Goal: Task Accomplishment & Management: Use online tool/utility

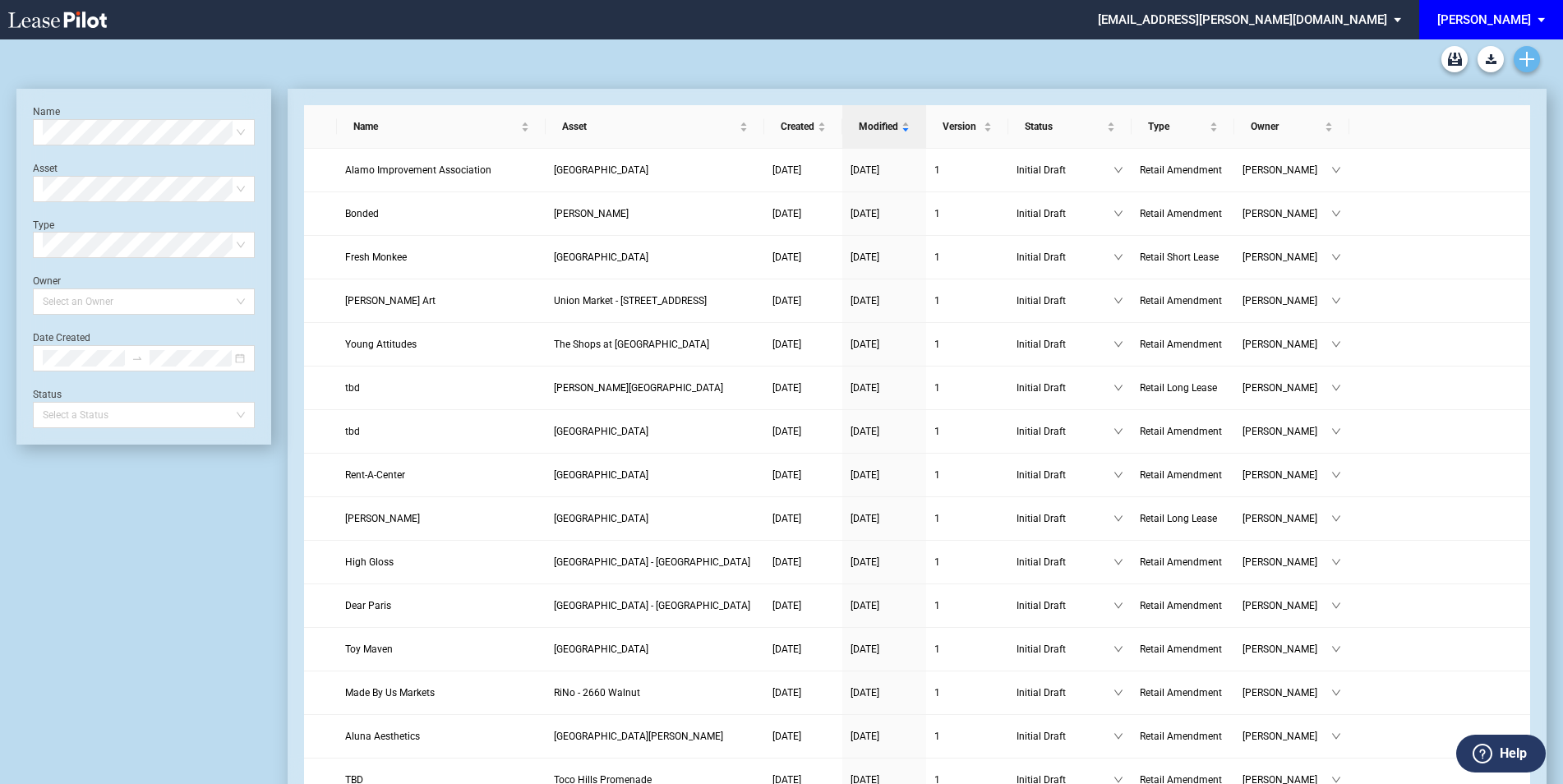
click at [1539, 55] on link "Create new document" at bounding box center [1526, 59] width 27 height 27
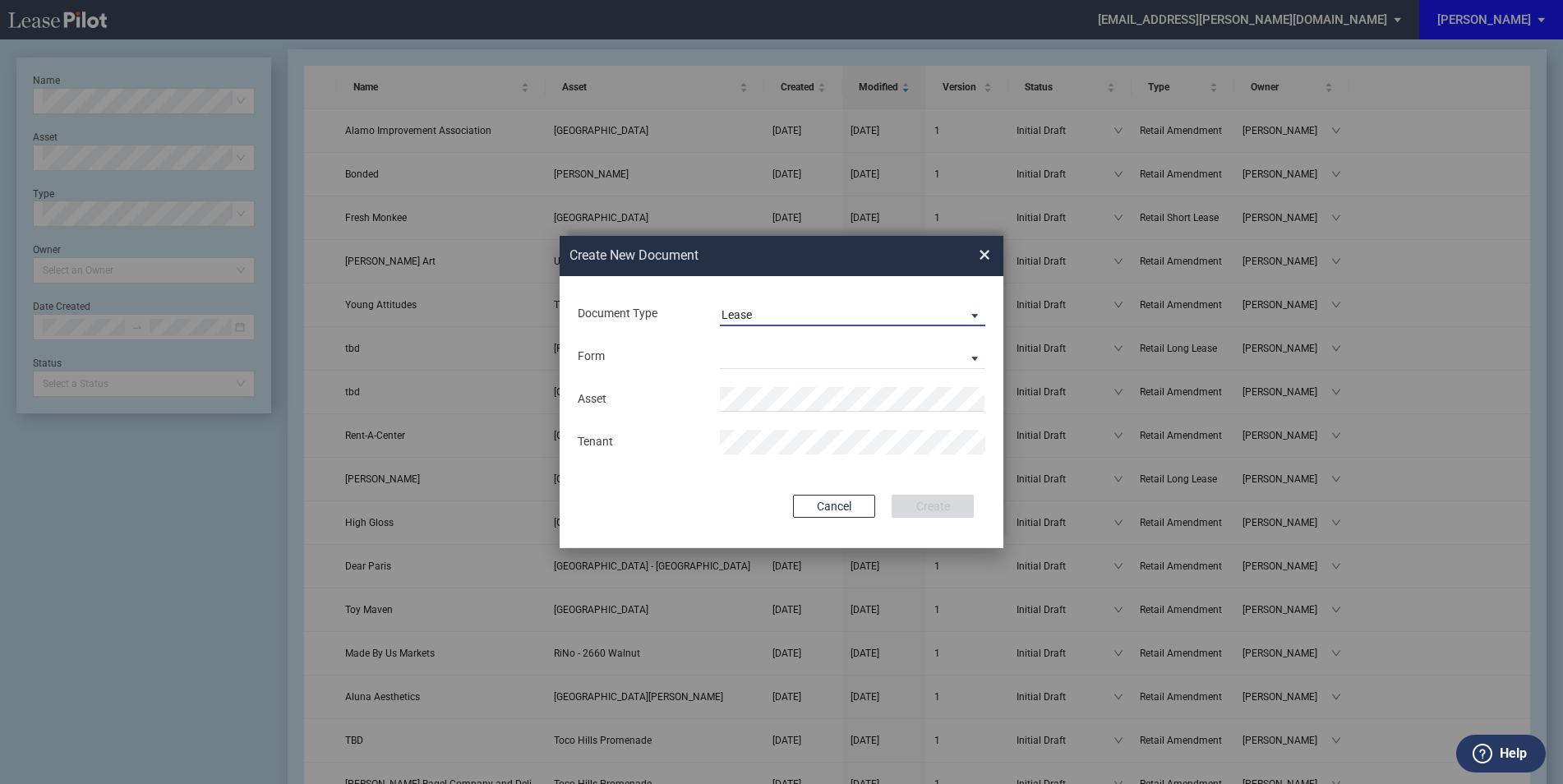
click at [882, 318] on span "Lease" at bounding box center [839, 316] width 236 height 17
click at [820, 350] on md-option "Amendment" at bounding box center [853, 353] width 292 height 40
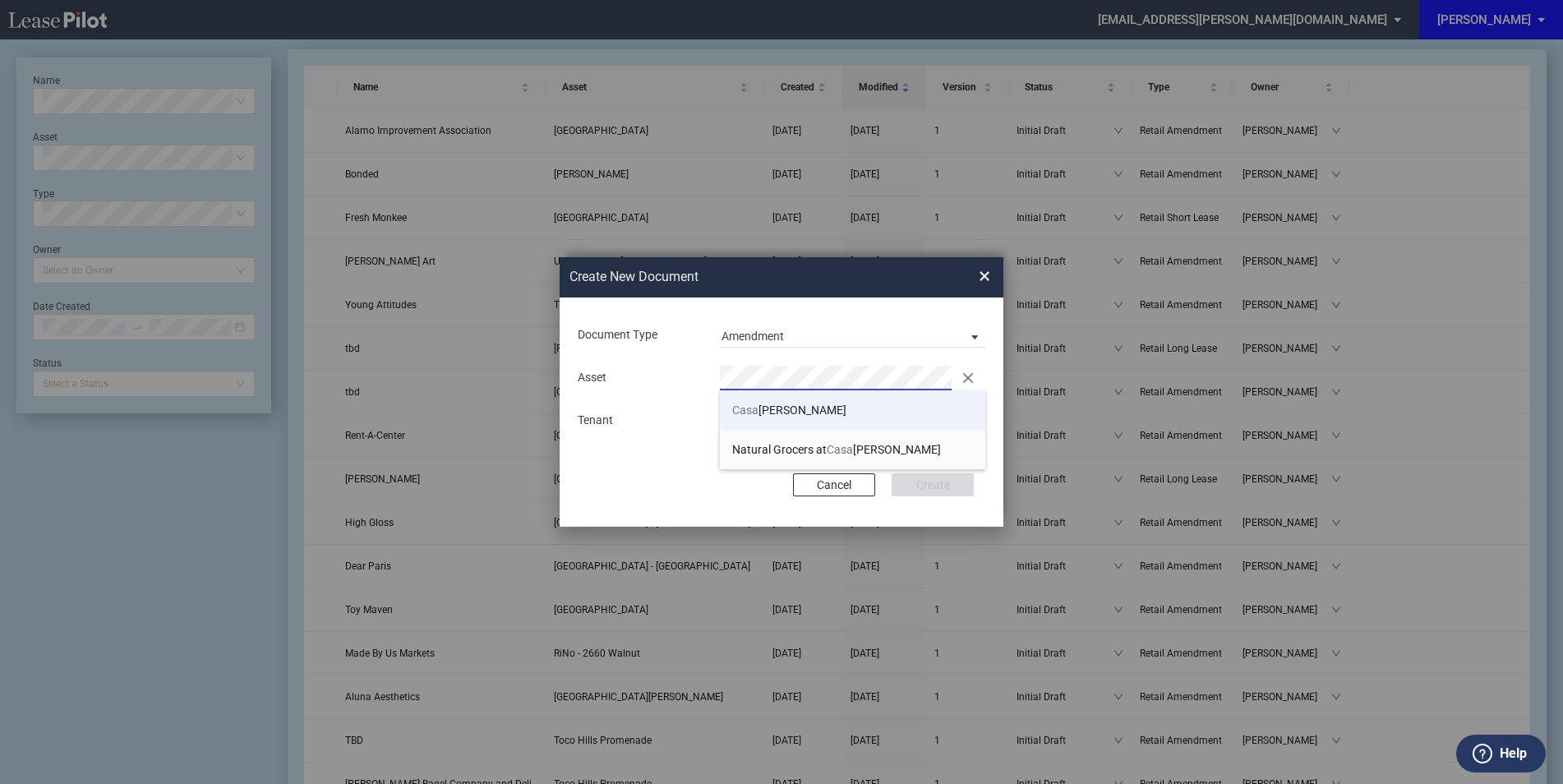
click at [777, 403] on span "Casa Linda Plaza" at bounding box center [789, 409] width 114 height 13
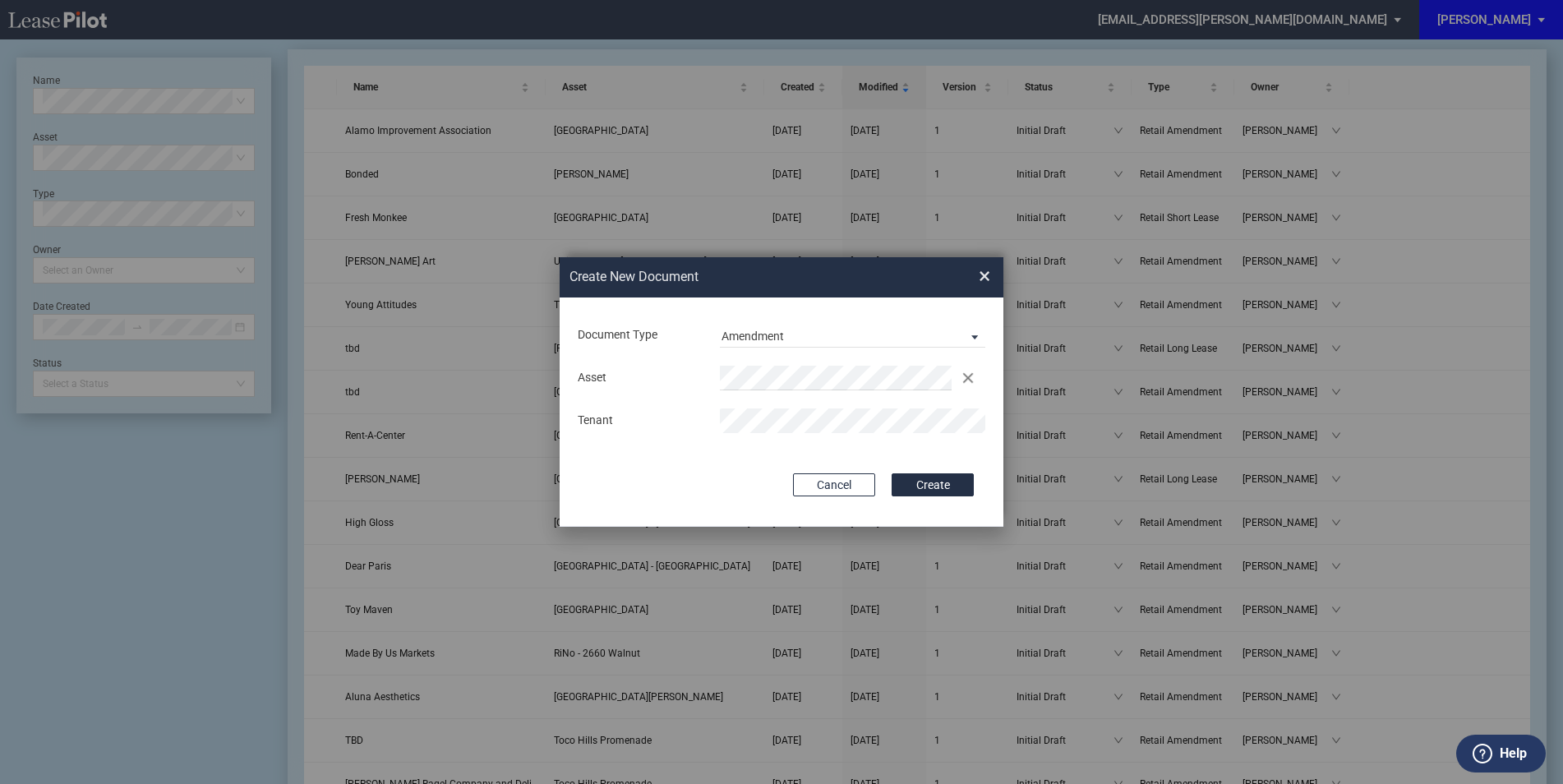
click at [846, 452] on div "Document Type Amendment Deal Type Retail Deal Type Retail Form Retail Amendment…" at bounding box center [782, 411] width 444 height 229
click at [919, 483] on button "Create" at bounding box center [932, 484] width 82 height 23
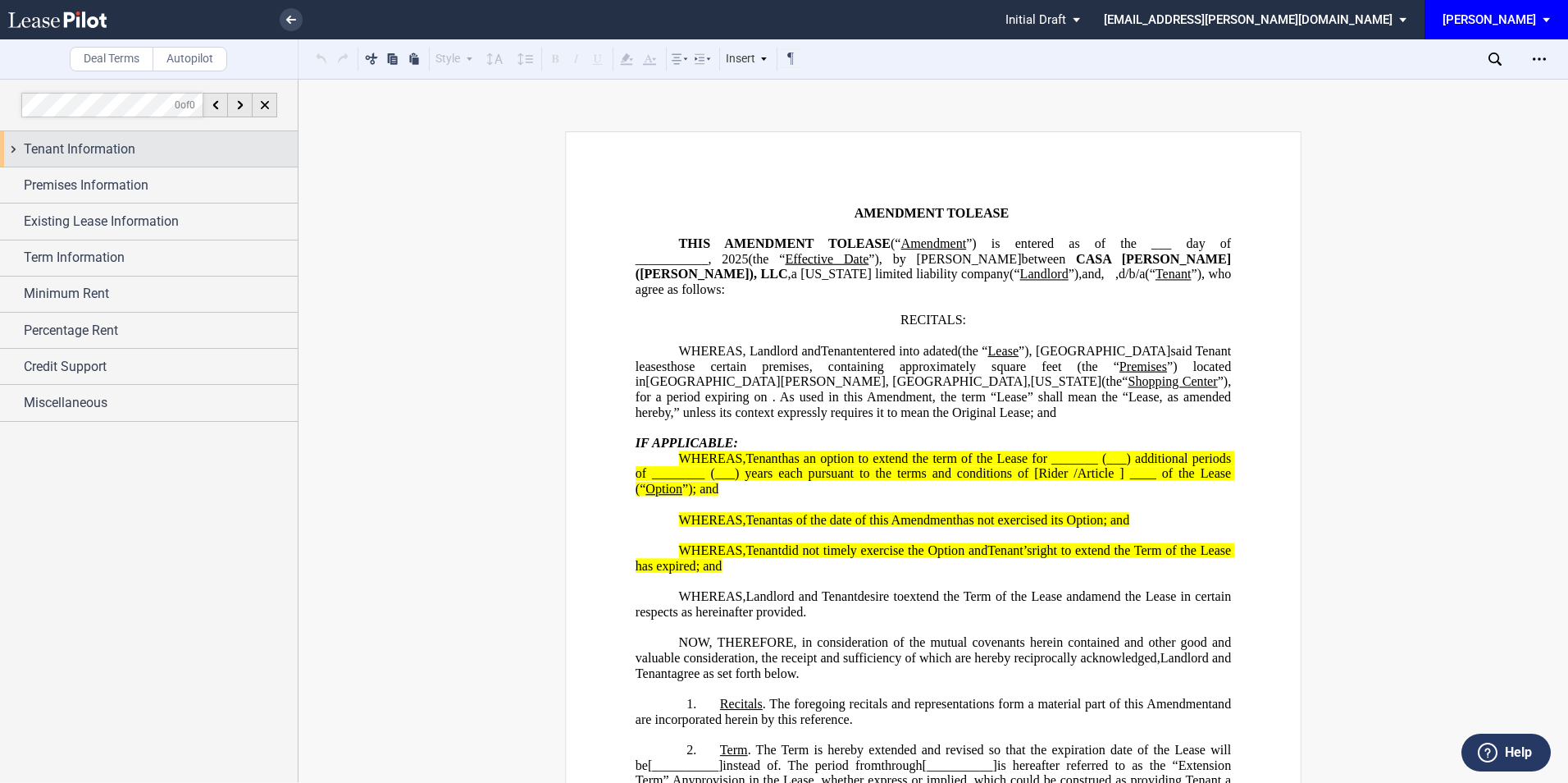
click at [141, 136] on div "Tenant Information" at bounding box center [149, 149] width 298 height 35
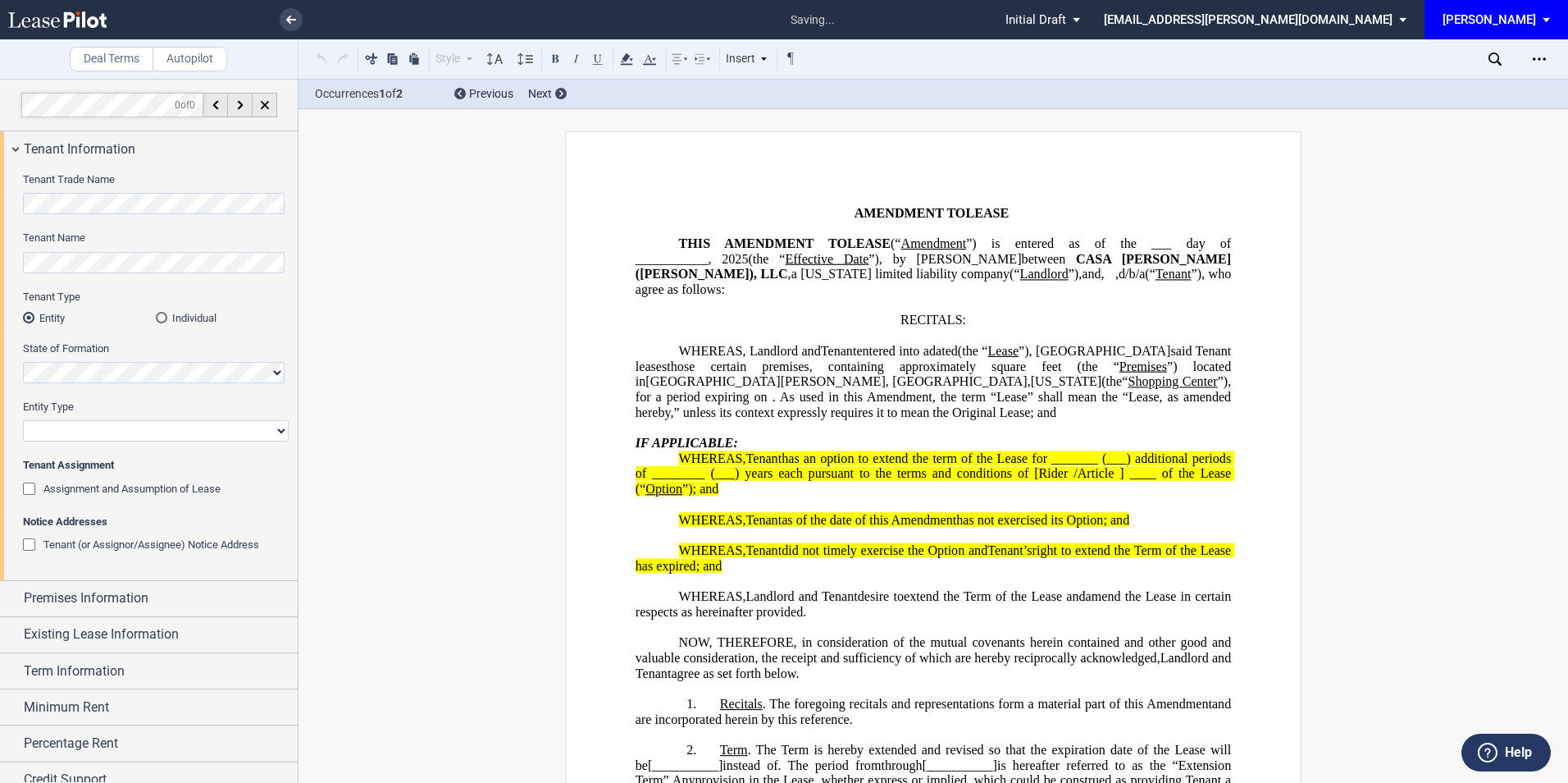
click at [156, 323] on div "Individual" at bounding box center [162, 317] width 11 height 11
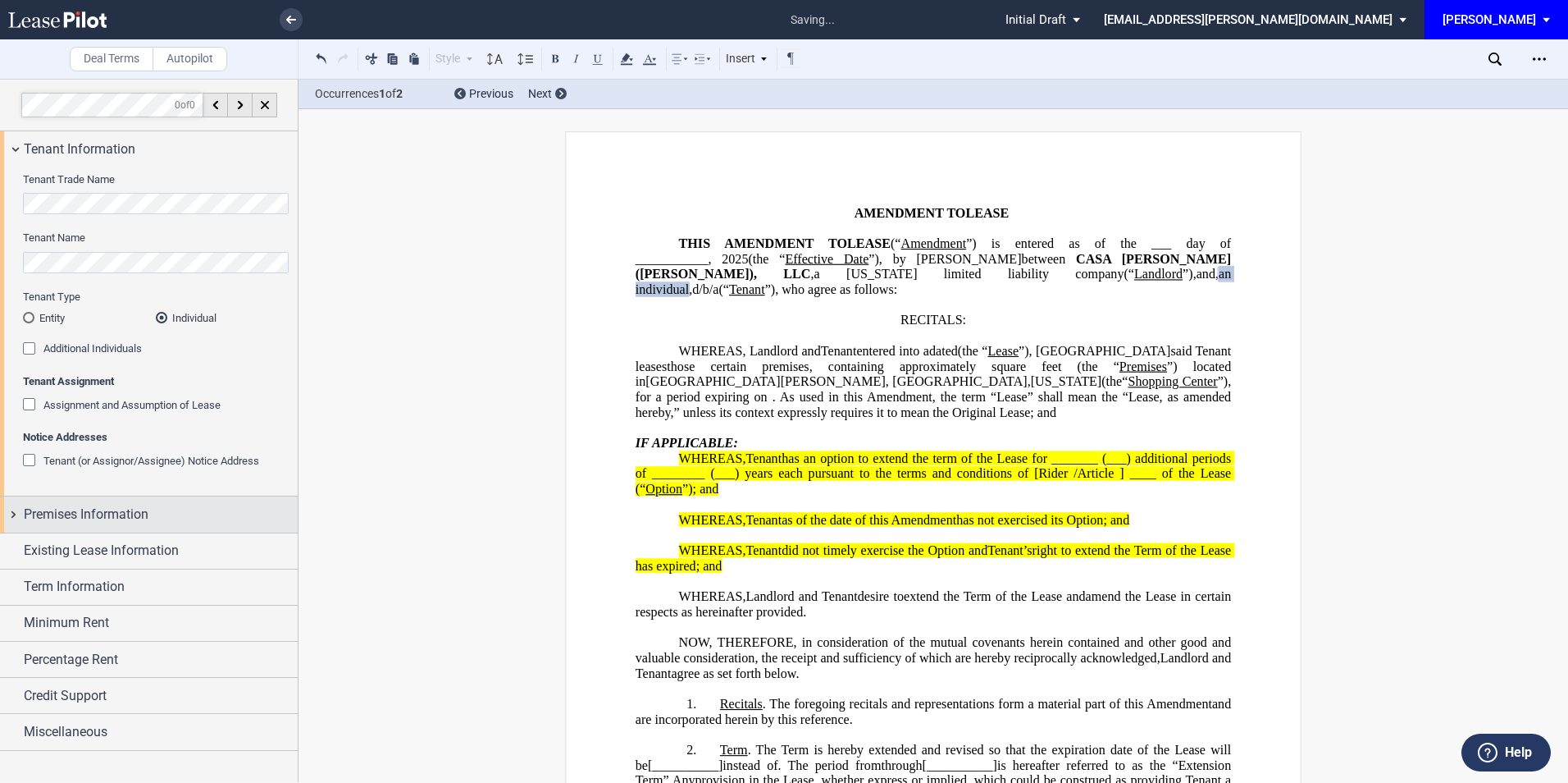
click at [88, 505] on span "Premises Information" at bounding box center [86, 514] width 125 height 19
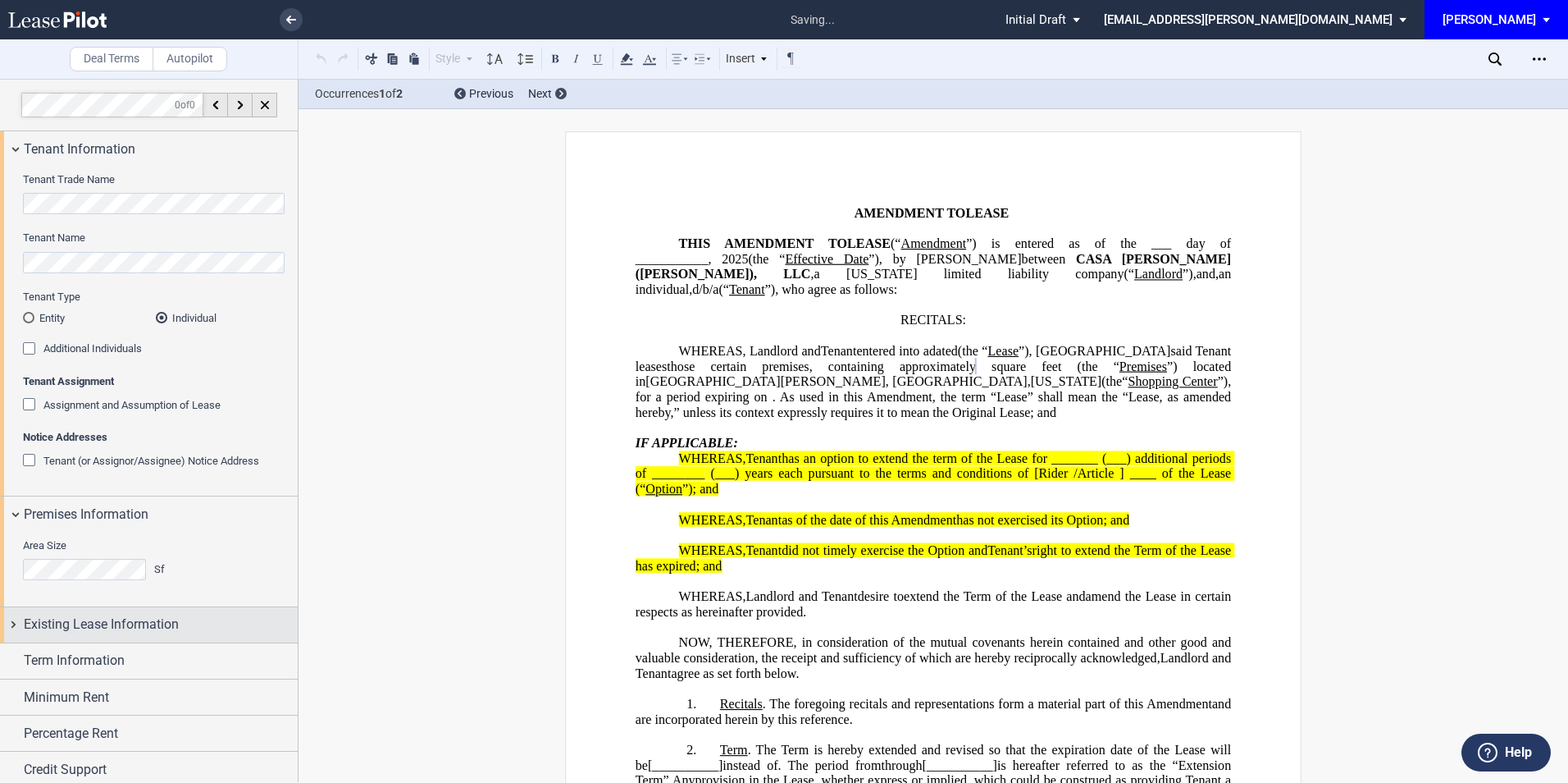
click at [112, 622] on span "Existing Lease Information" at bounding box center [101, 624] width 155 height 19
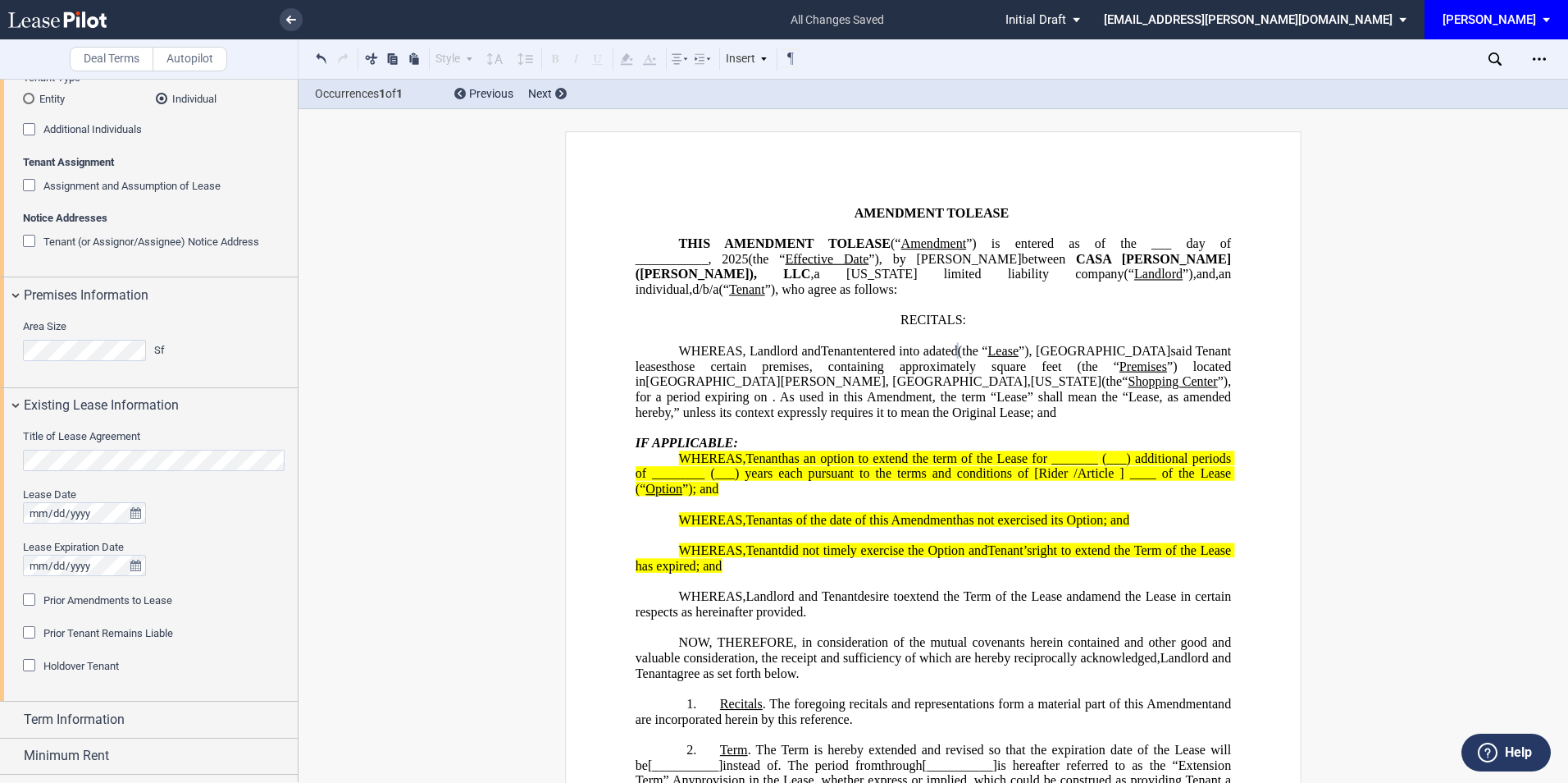
scroll to position [320, 0]
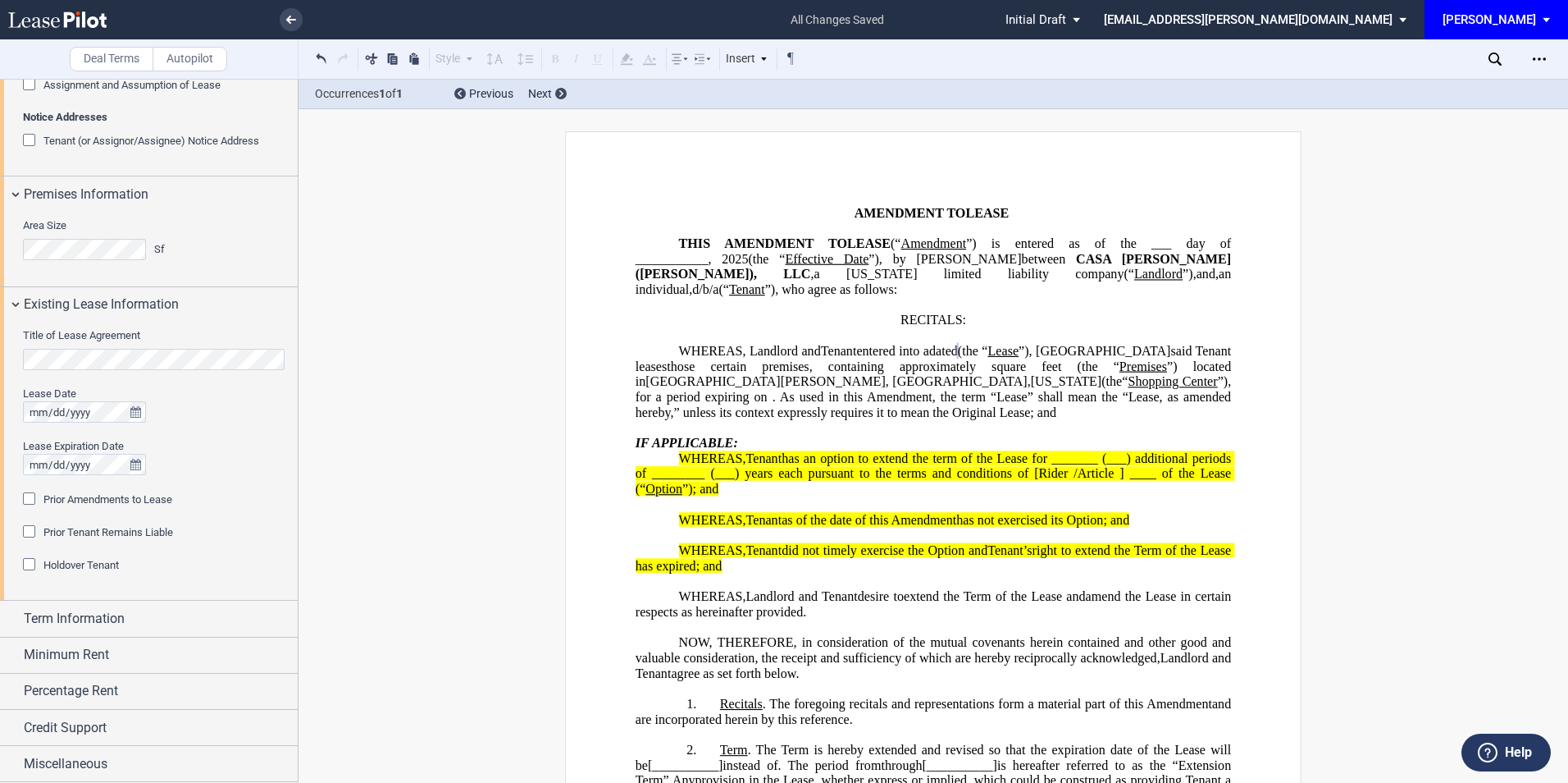
click at [31, 497] on div "Prior Amendments to Lease" at bounding box center [31, 501] width 17 height 17
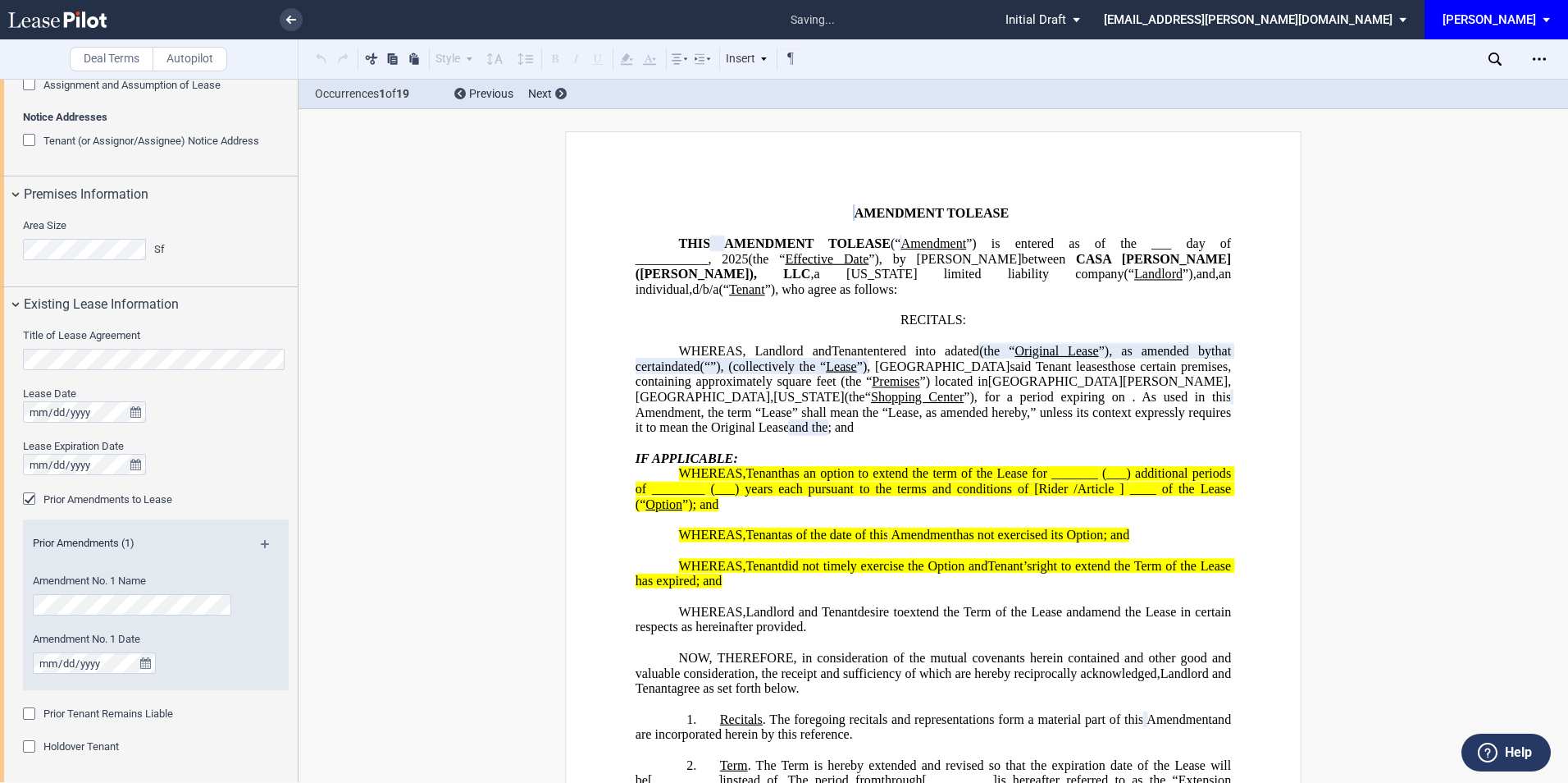
click at [261, 543] on md-icon at bounding box center [272, 549] width 22 height 19
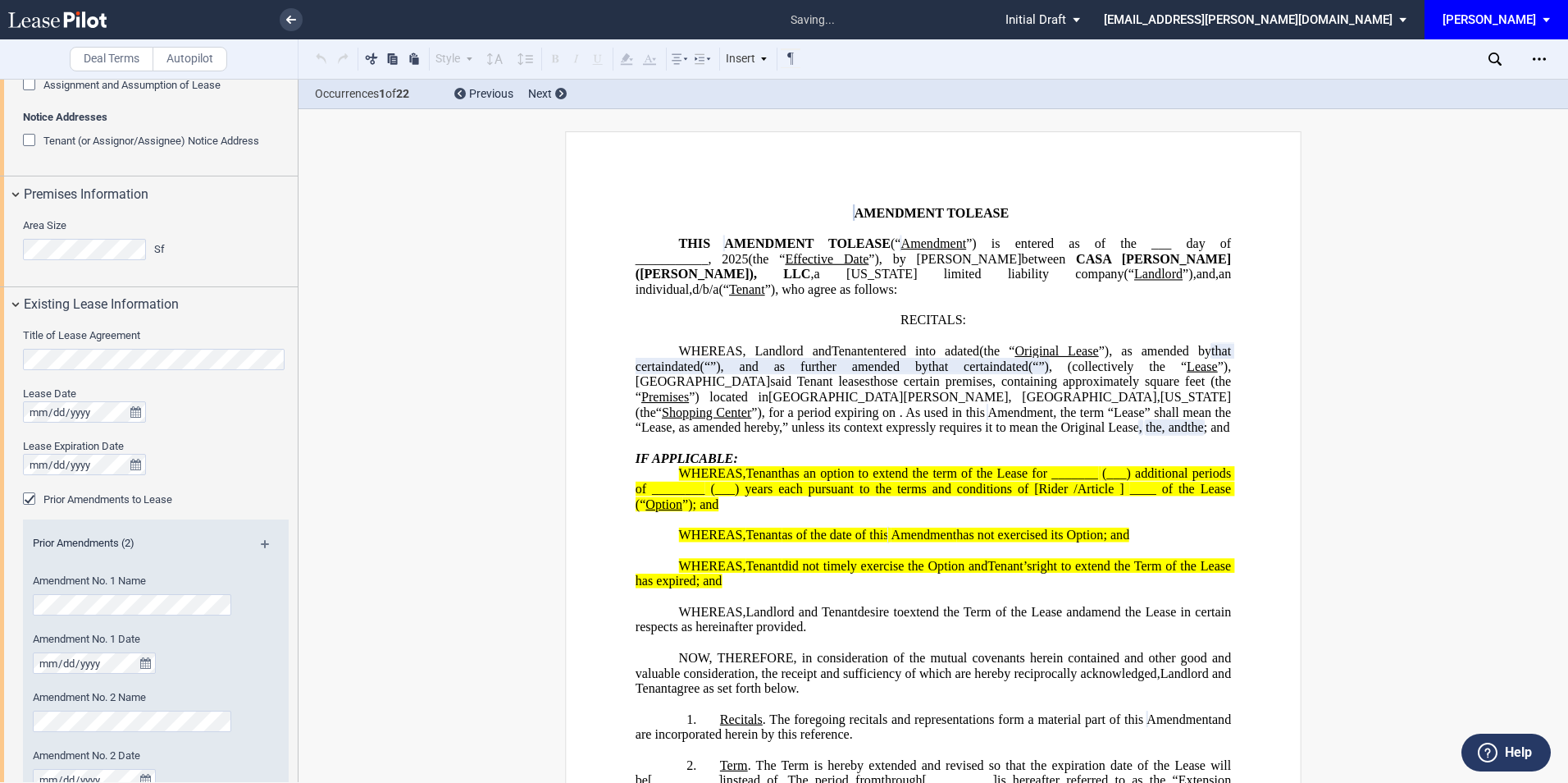
click at [261, 543] on md-icon at bounding box center [272, 549] width 22 height 19
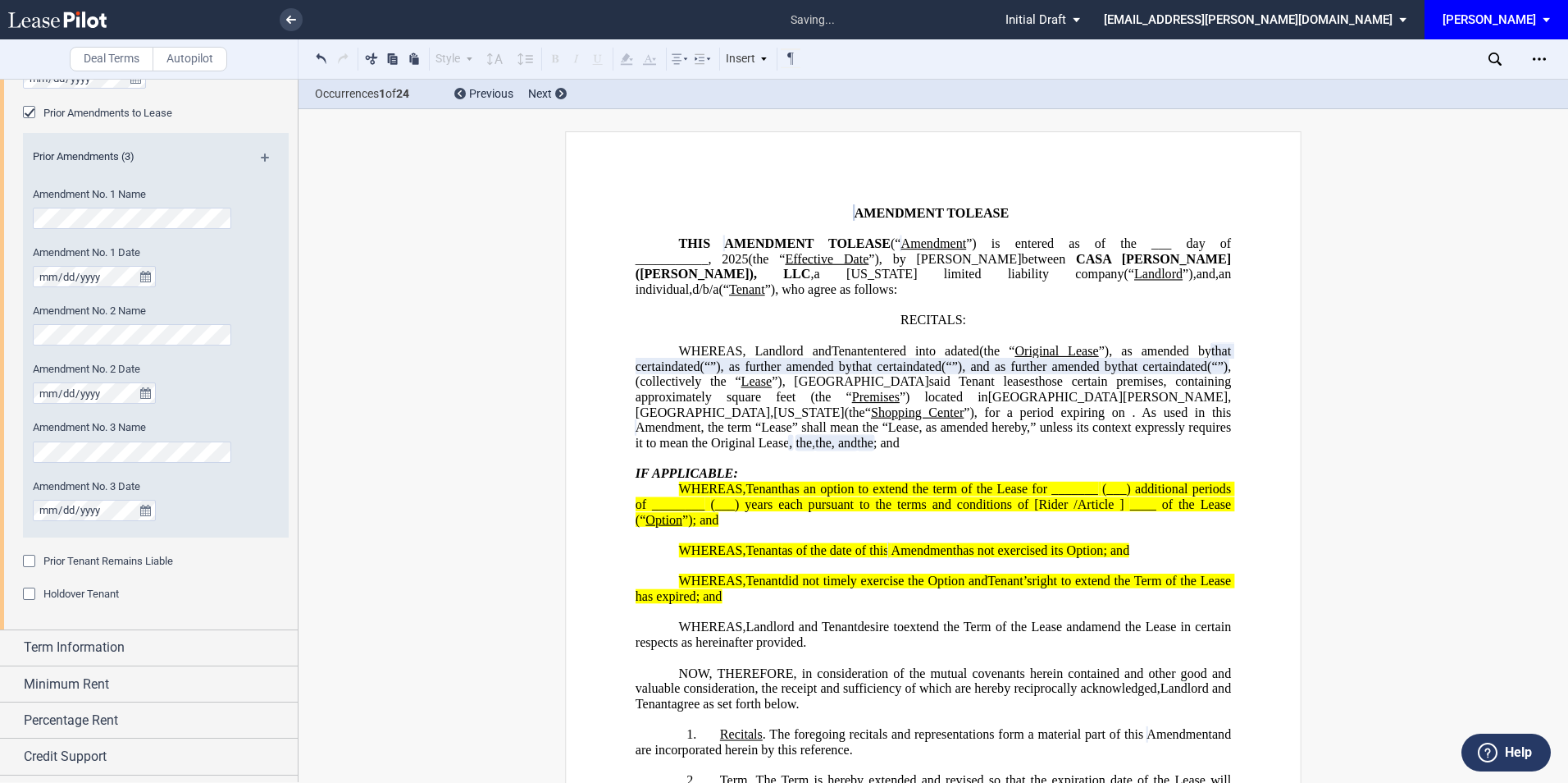
scroll to position [736, 0]
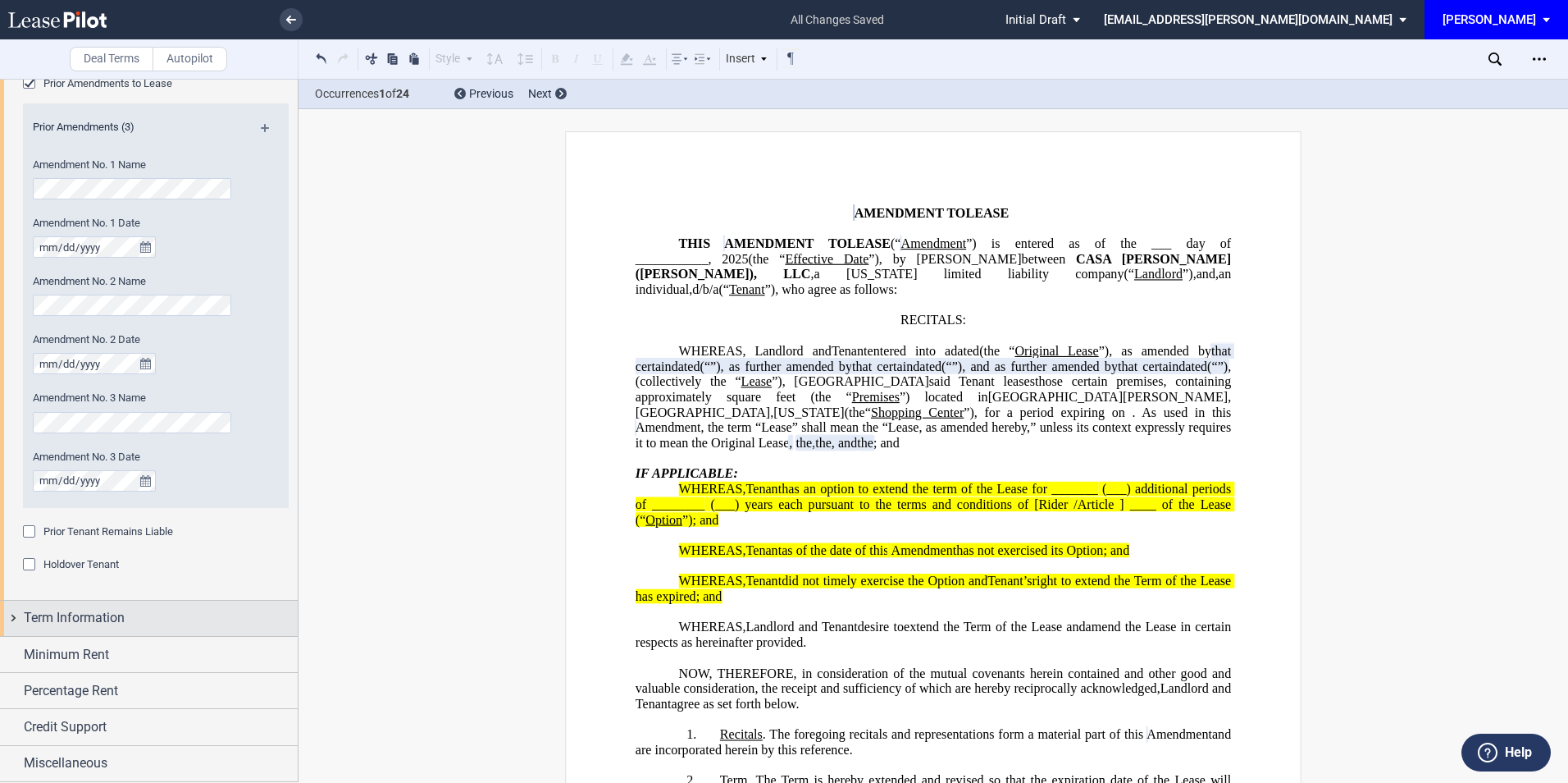
click at [76, 613] on span "Term Information" at bounding box center [74, 617] width 101 height 19
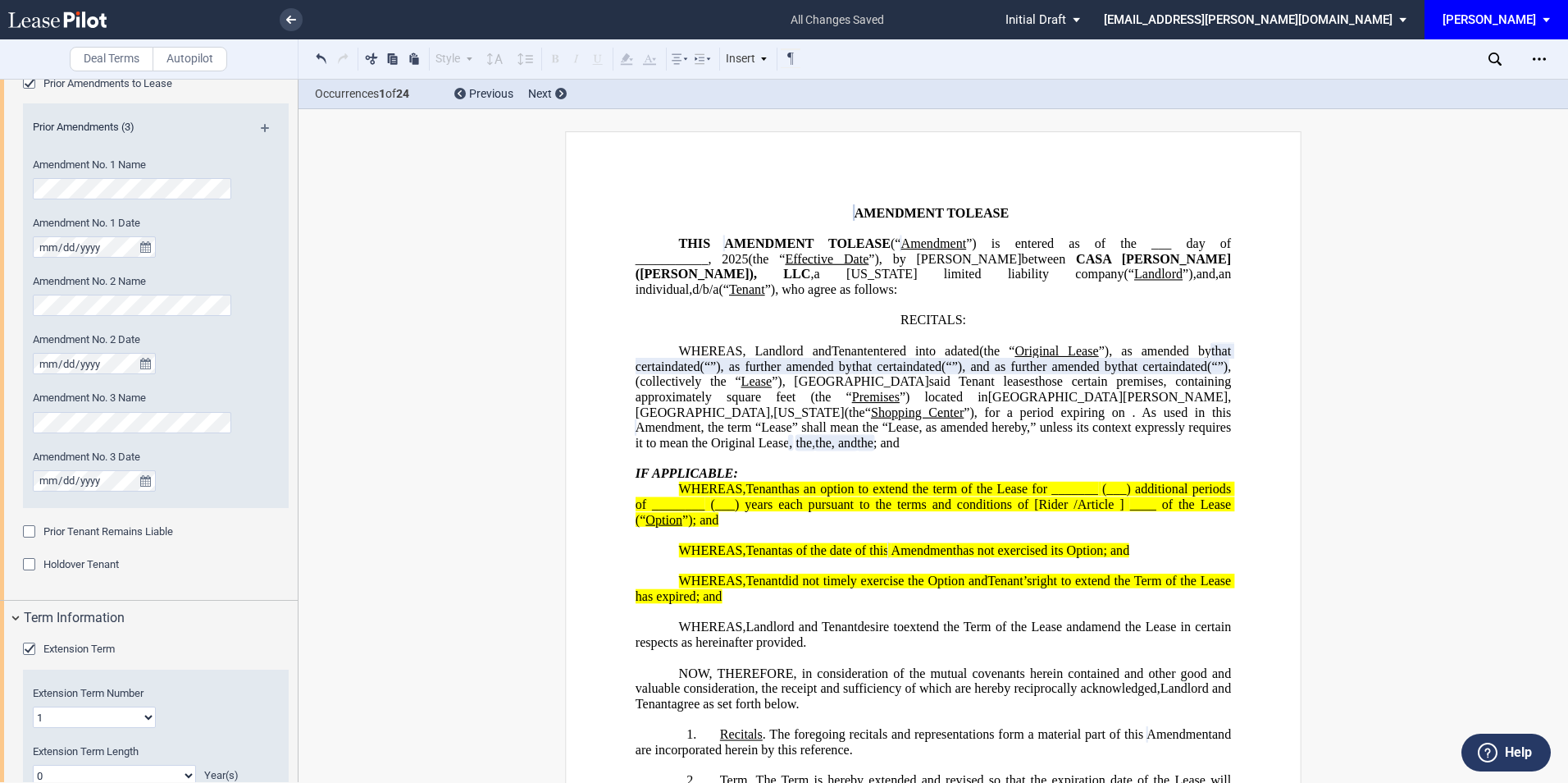
click at [27, 652] on div "Extension Term" at bounding box center [31, 651] width 17 height 17
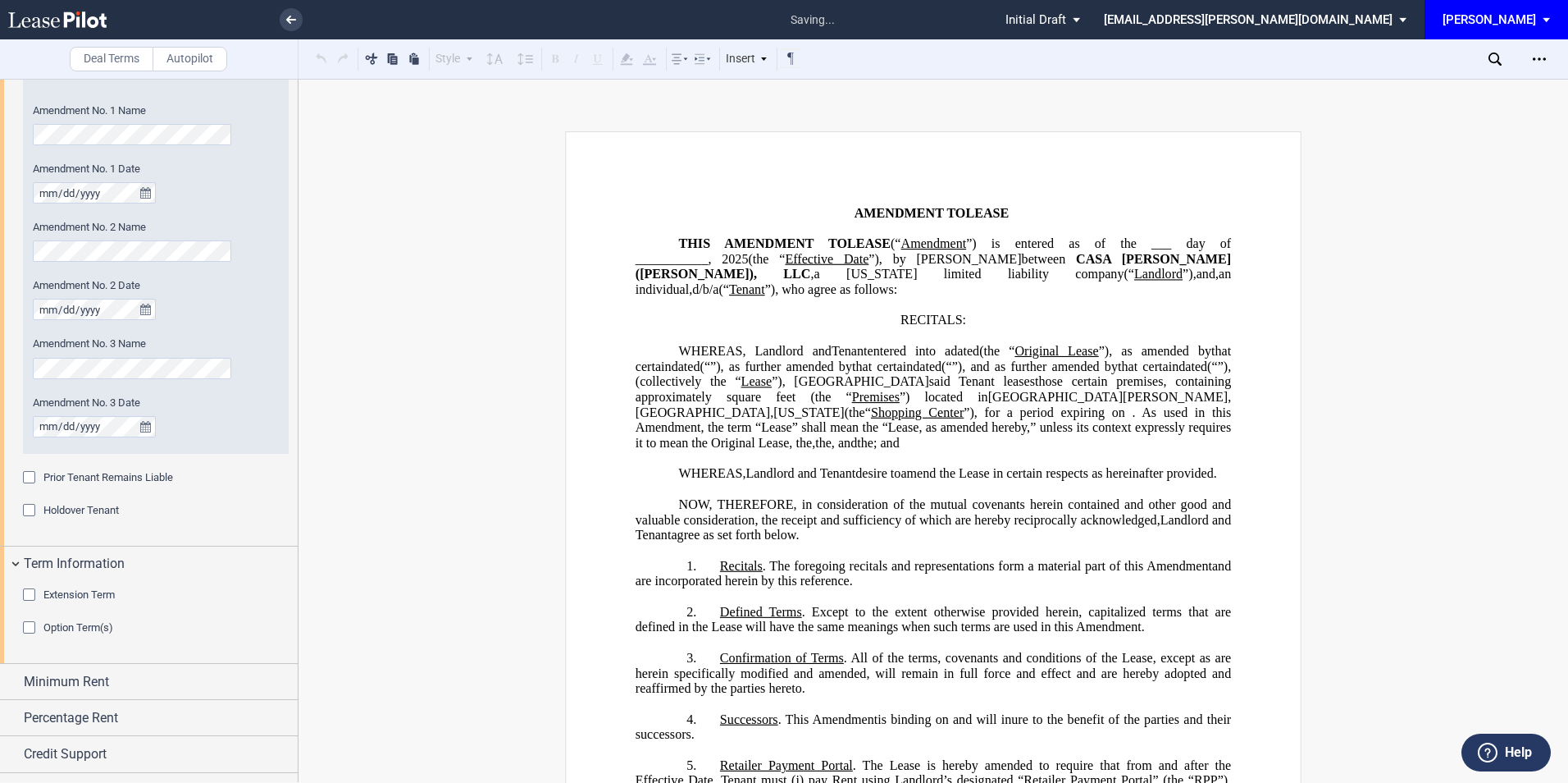
scroll to position [817, 0]
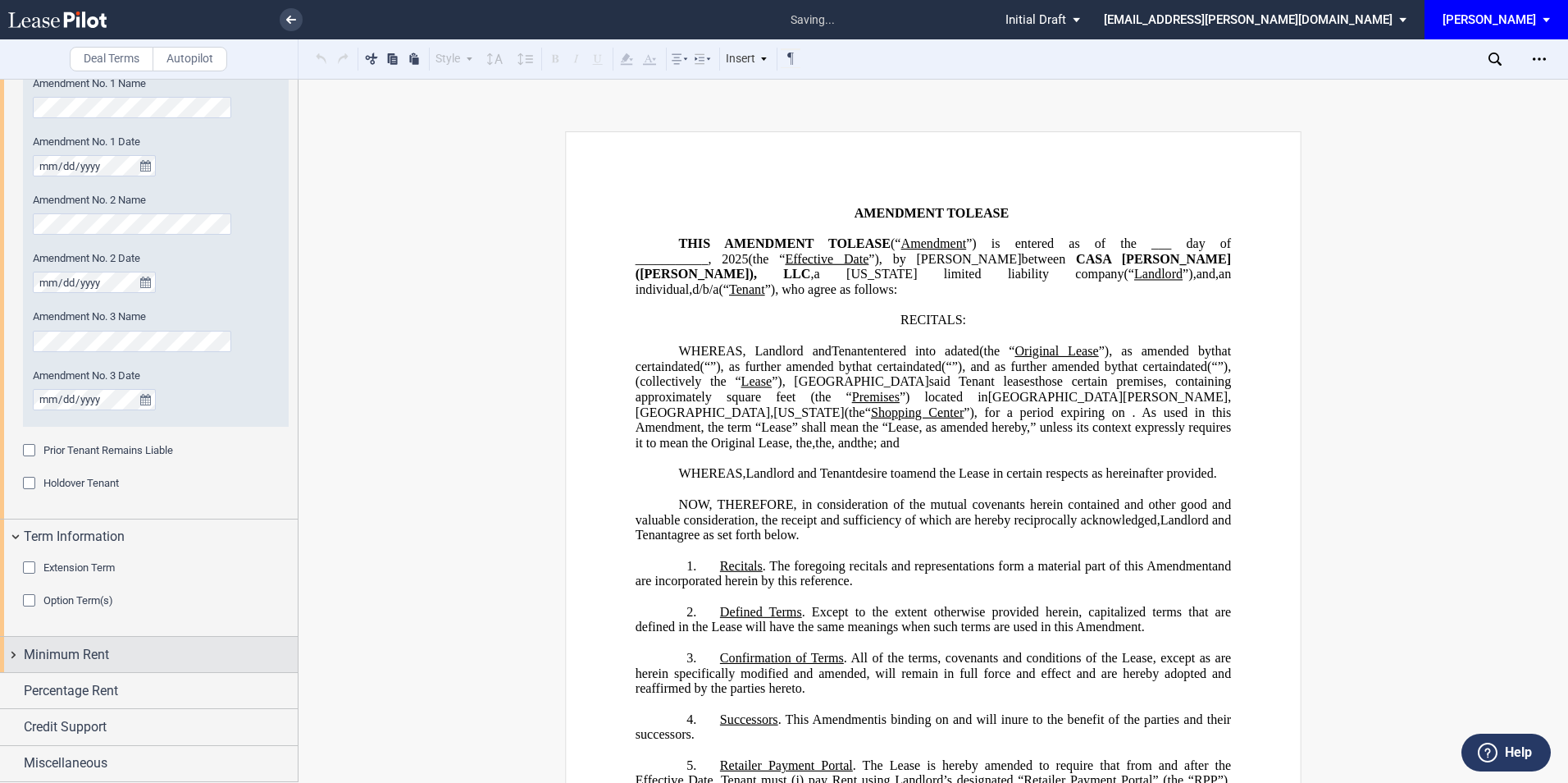
click at [86, 647] on span "Minimum Rent" at bounding box center [66, 654] width 85 height 19
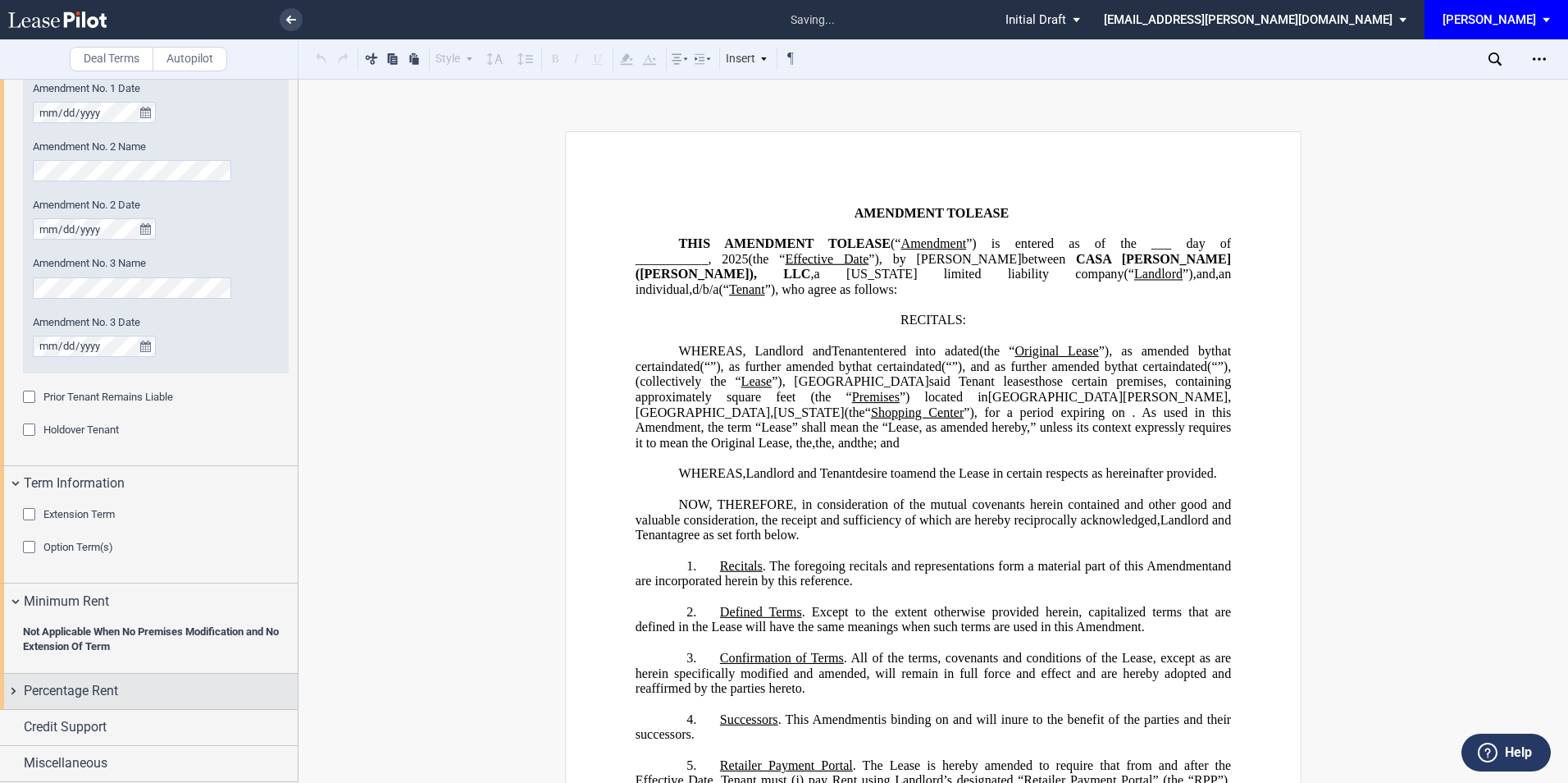
click at [80, 676] on div "Percentage Rent" at bounding box center [149, 691] width 298 height 35
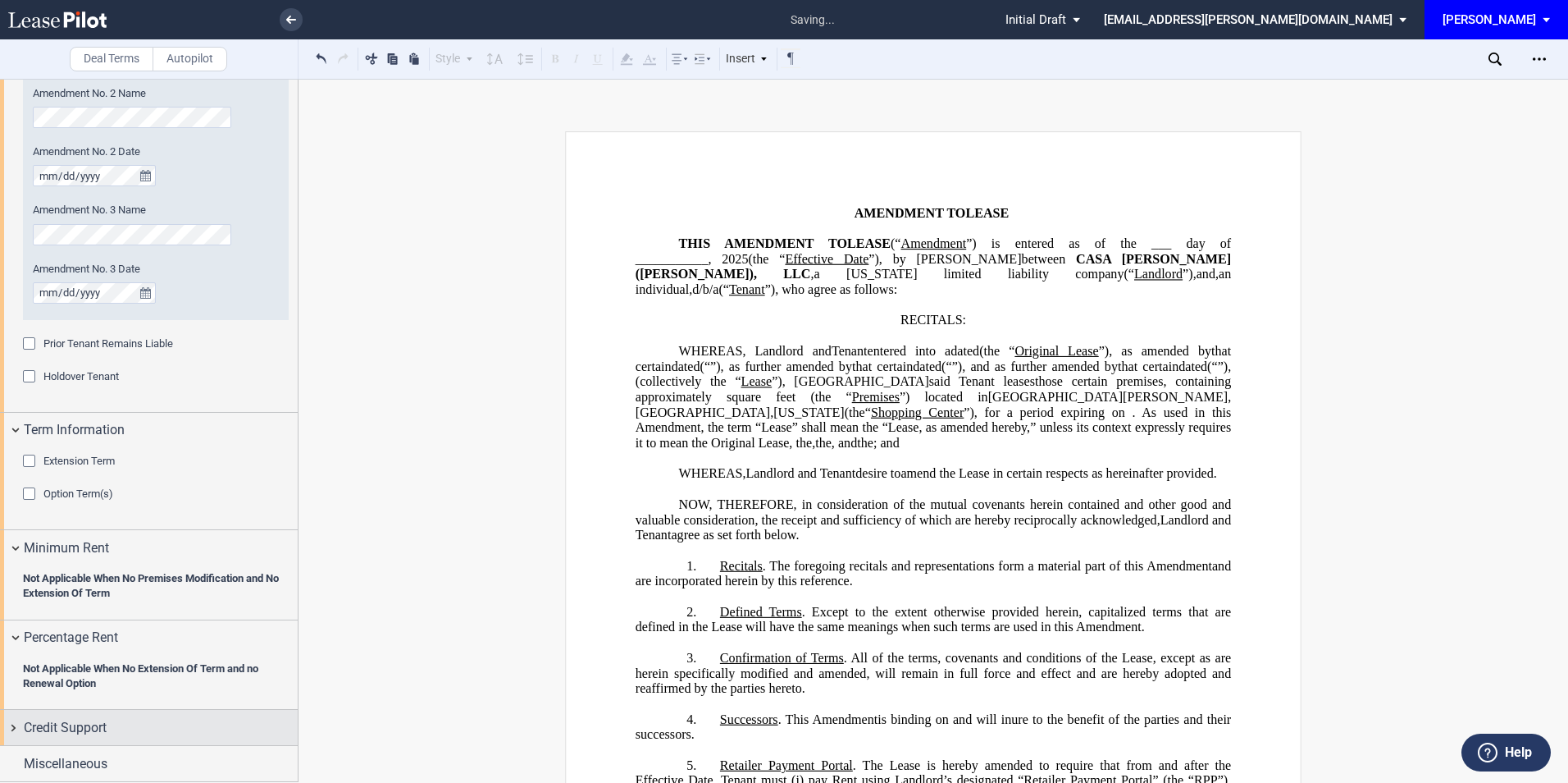
click at [102, 728] on span "Credit Support" at bounding box center [65, 727] width 83 height 19
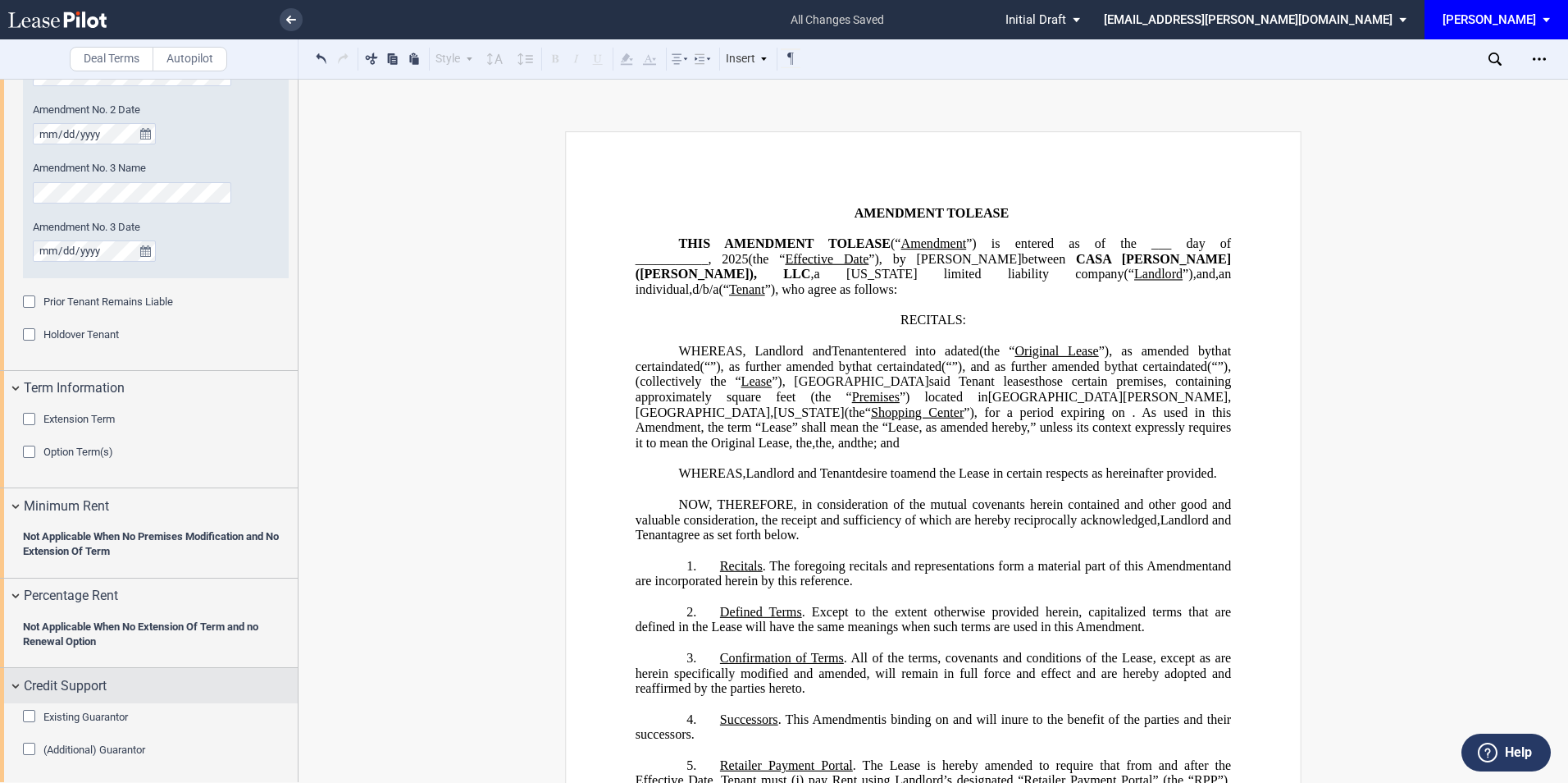
scroll to position [1004, 0]
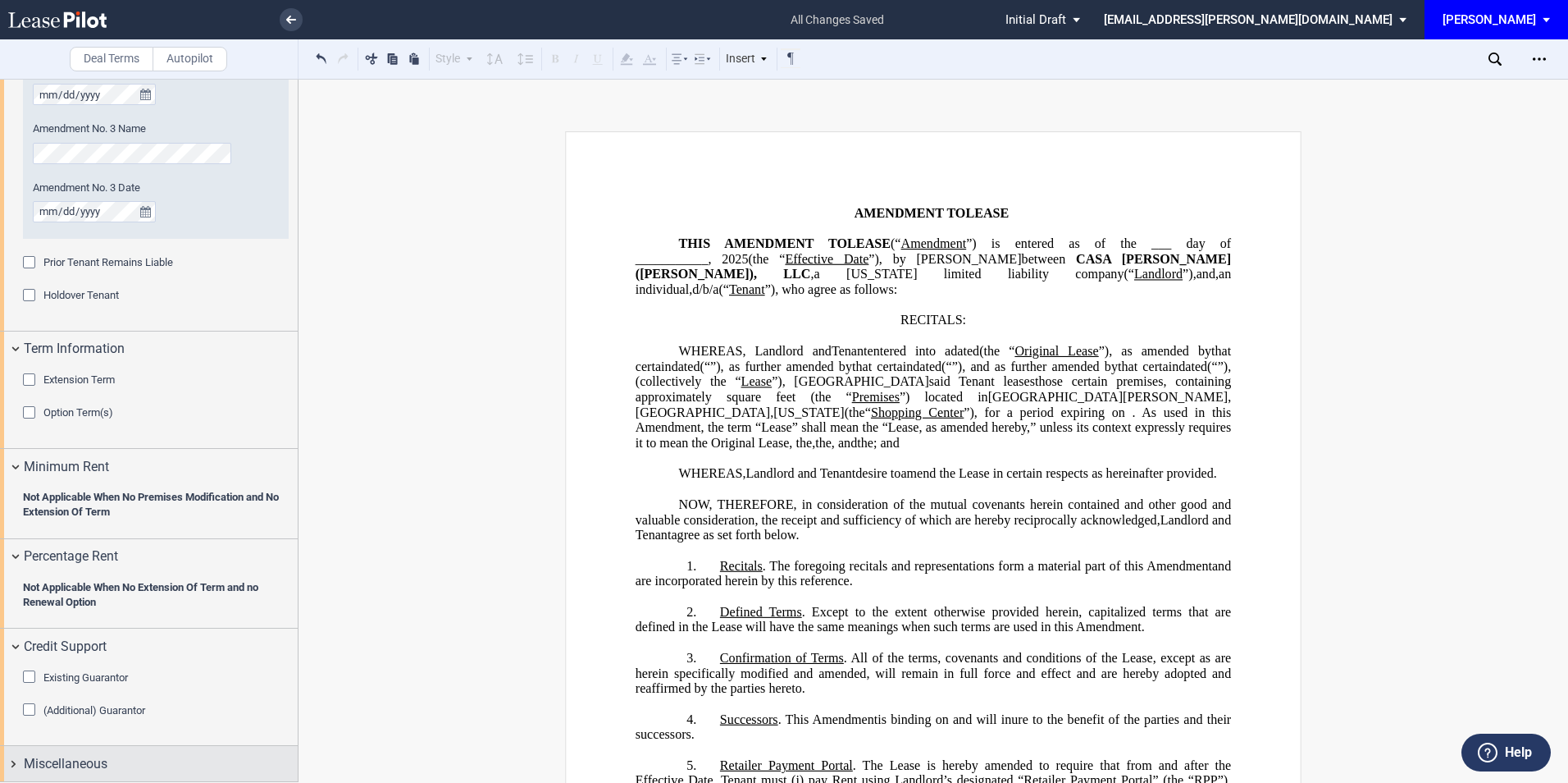
click at [108, 759] on div "Miscellaneous" at bounding box center [161, 763] width 274 height 19
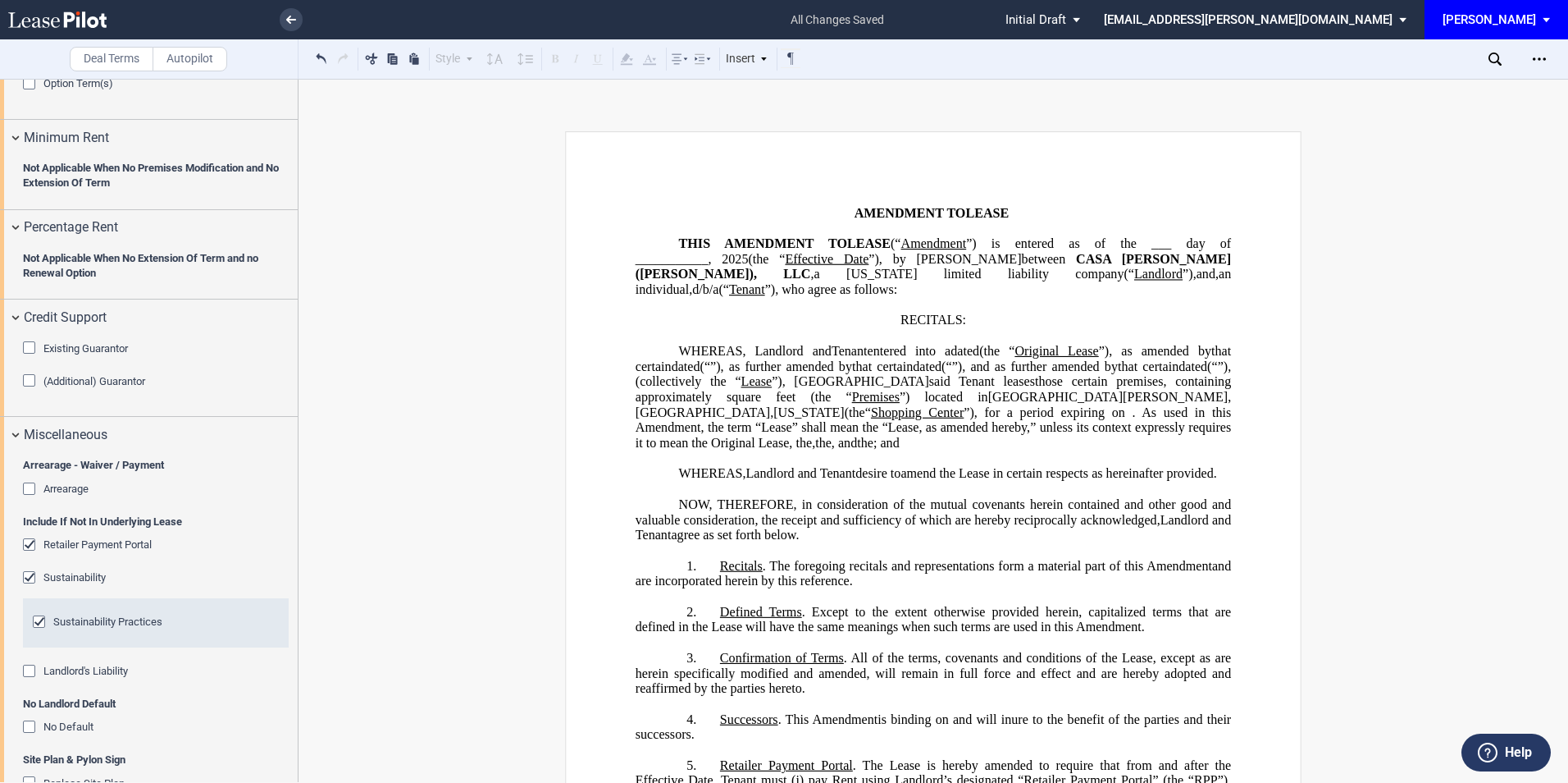
scroll to position [1403, 0]
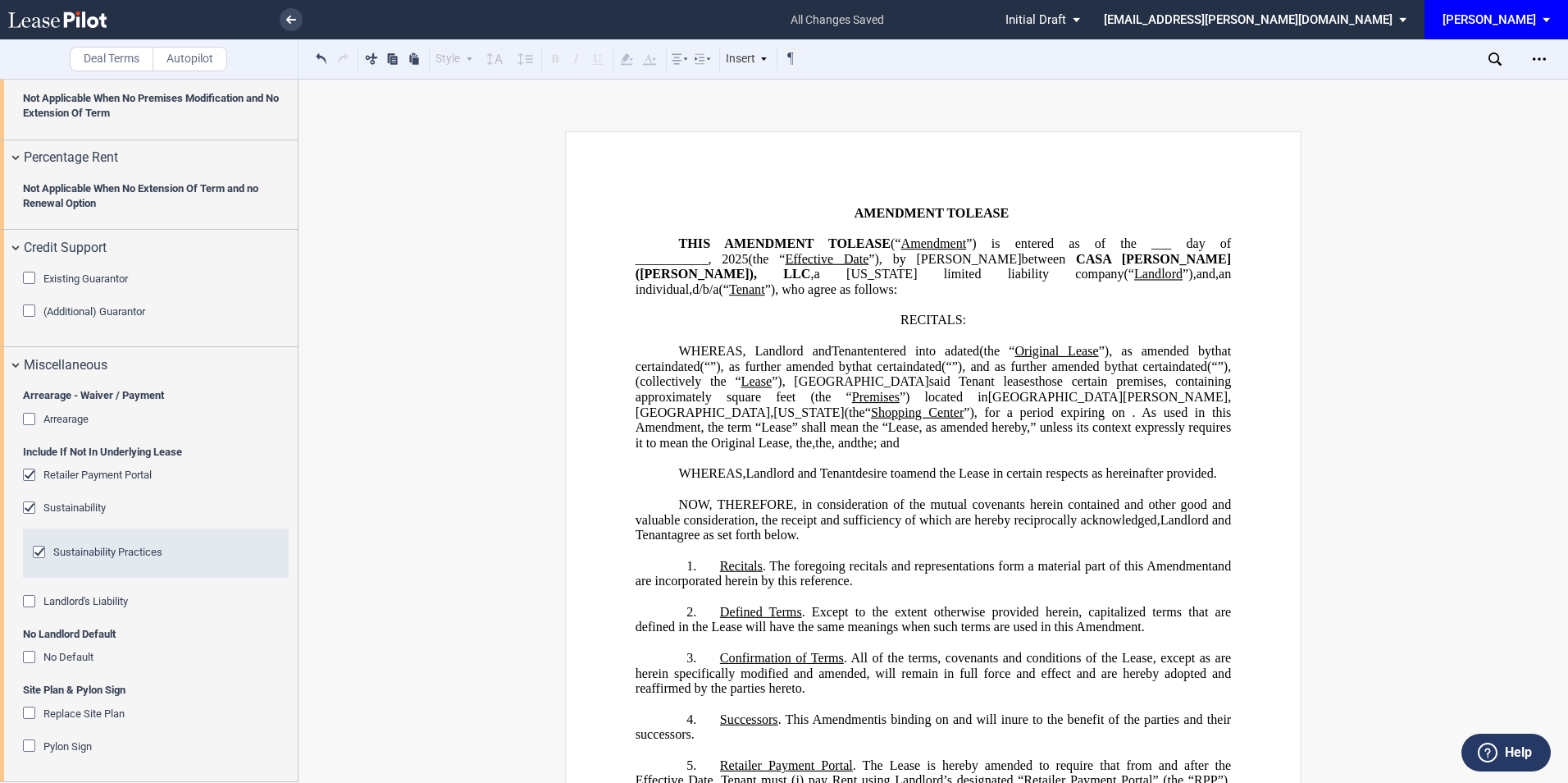
click at [28, 470] on div "Retailer Payment Portal" at bounding box center [31, 477] width 17 height 17
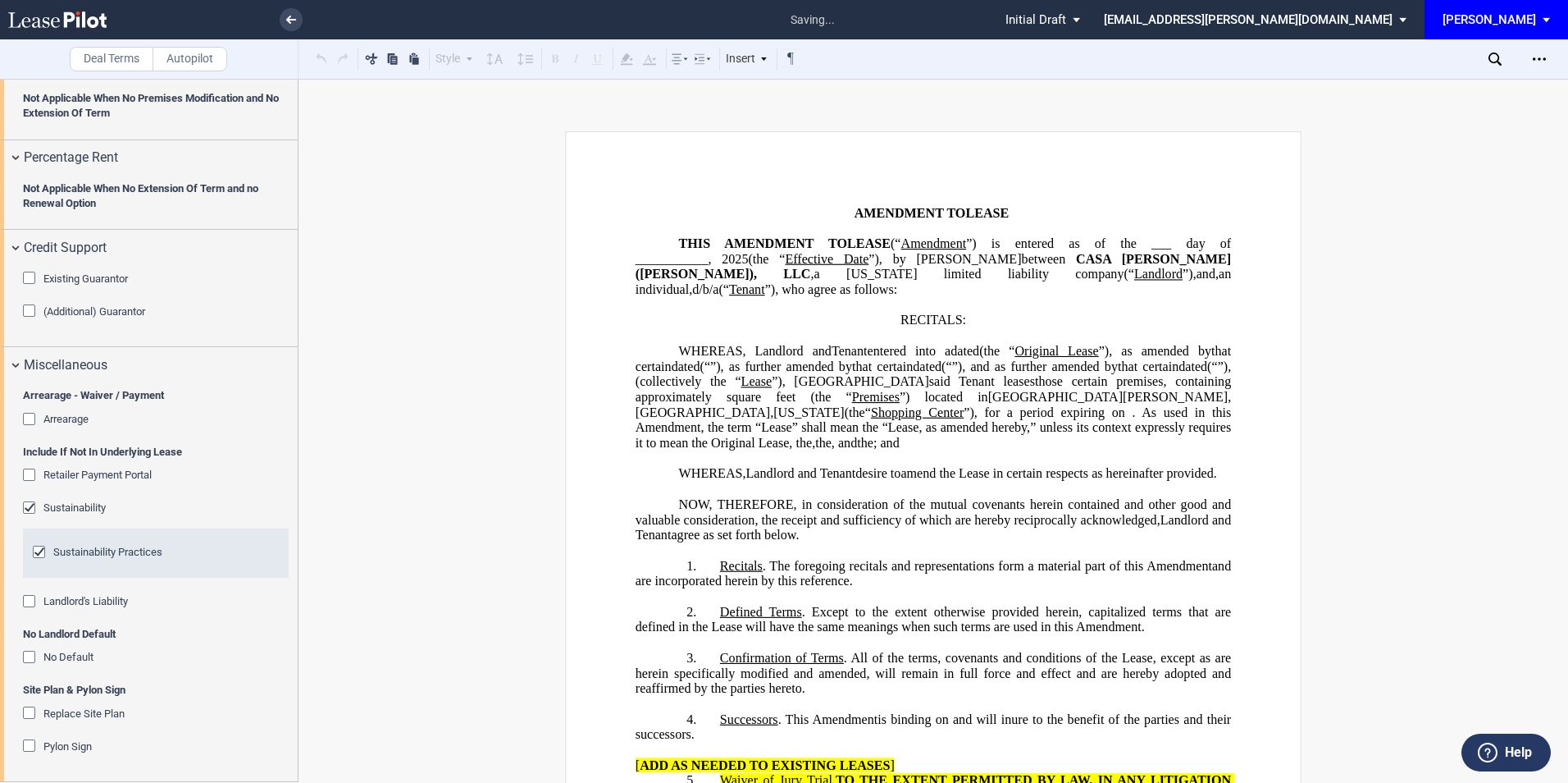
click at [28, 508] on div "Sustainability" at bounding box center [31, 509] width 17 height 17
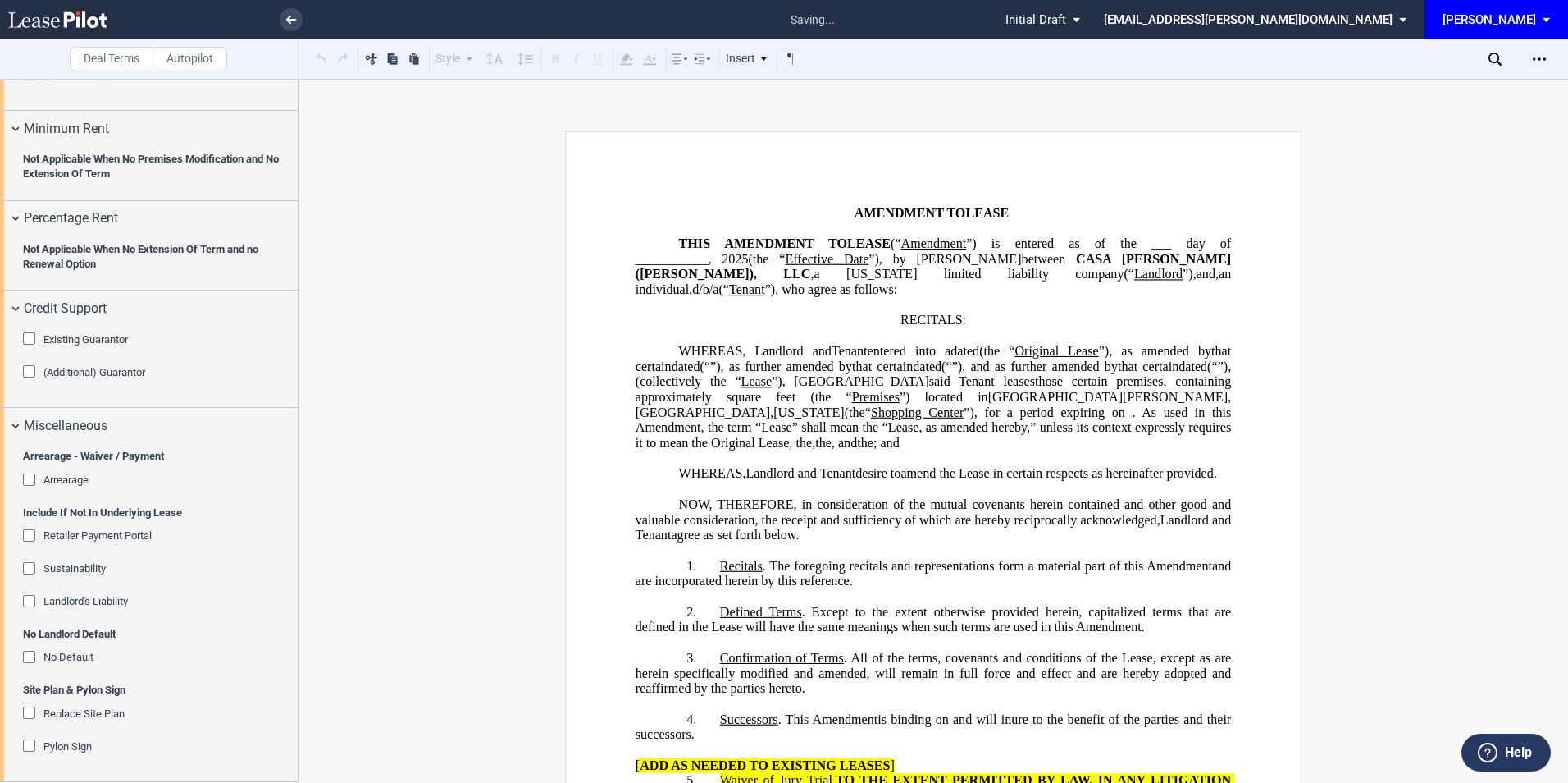
click at [27, 661] on div "No Default" at bounding box center [31, 659] width 17 height 17
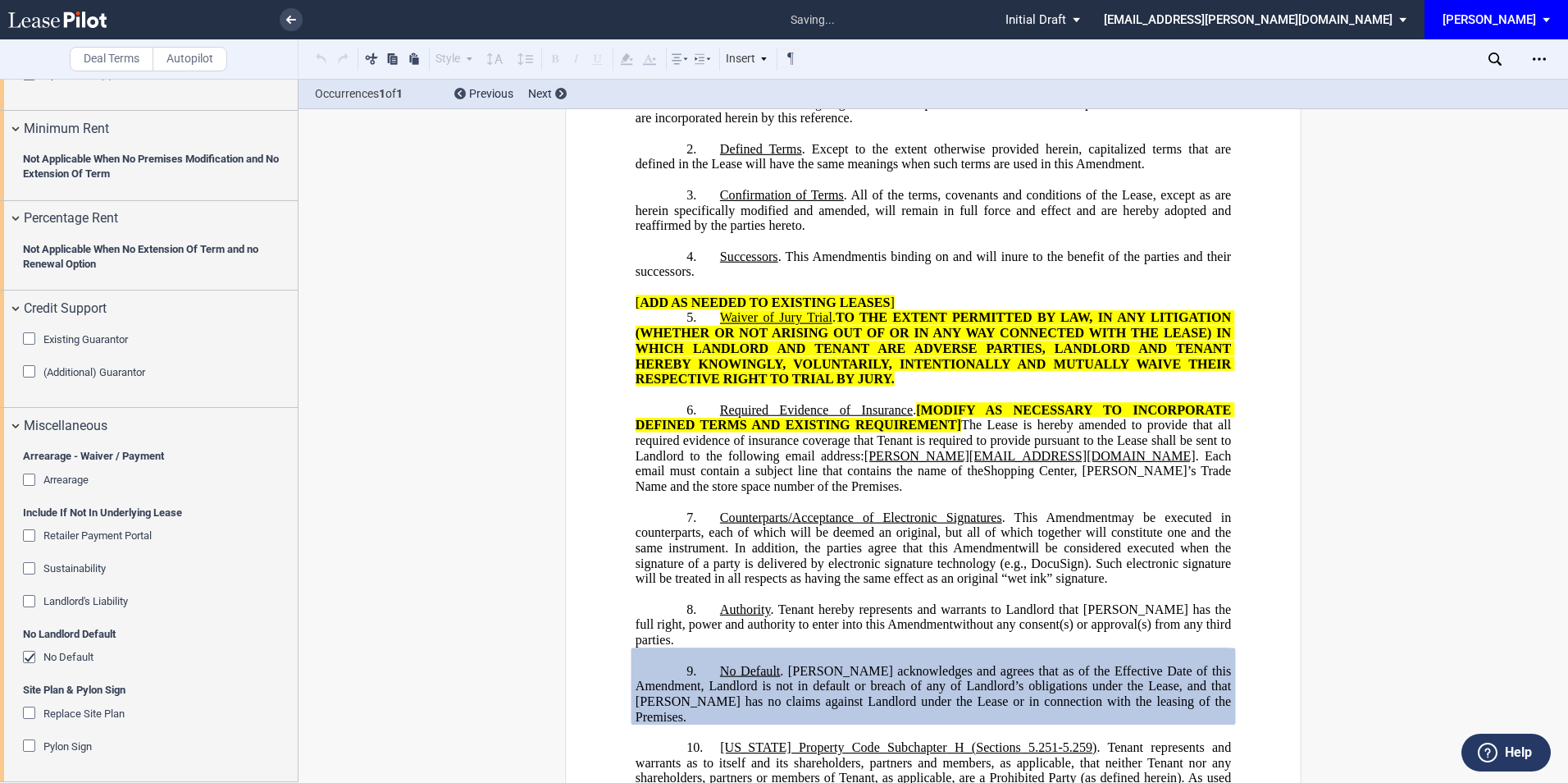
scroll to position [760, 0]
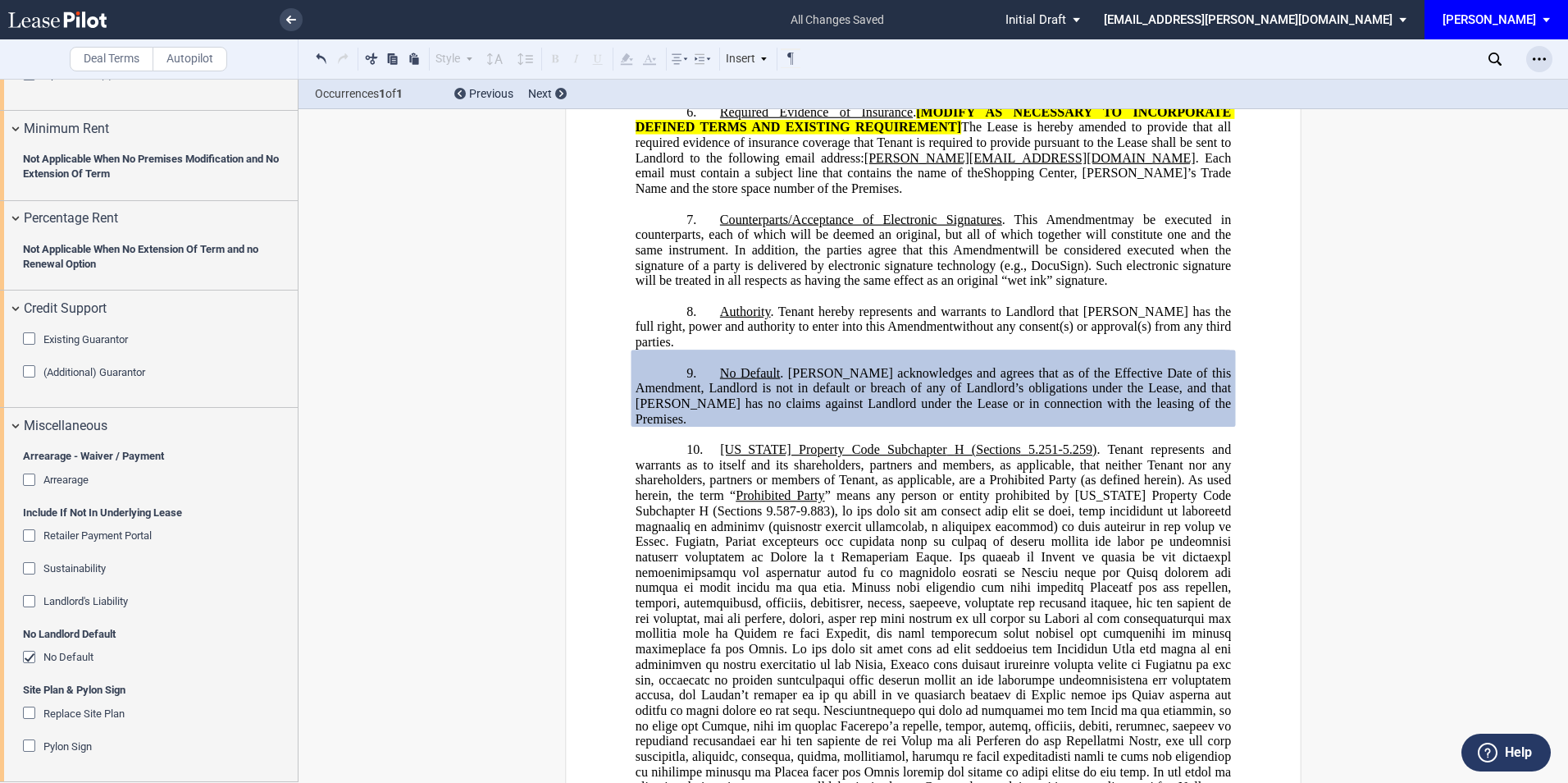
click at [1534, 65] on icon "Open Lease options menu" at bounding box center [1539, 59] width 13 height 13
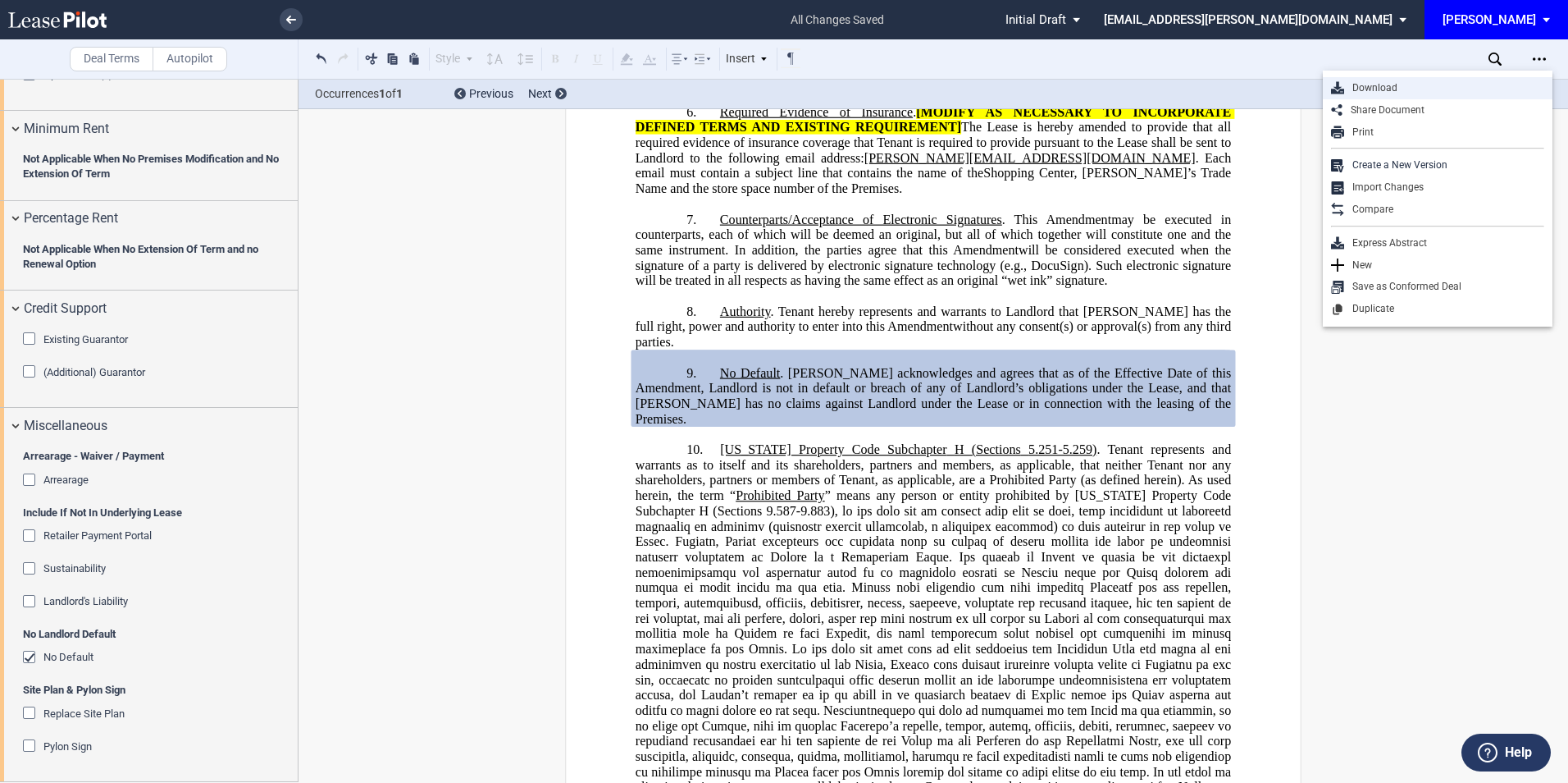
click at [1391, 89] on div "Download" at bounding box center [1444, 87] width 200 height 14
